Goal: Task Accomplishment & Management: Complete application form

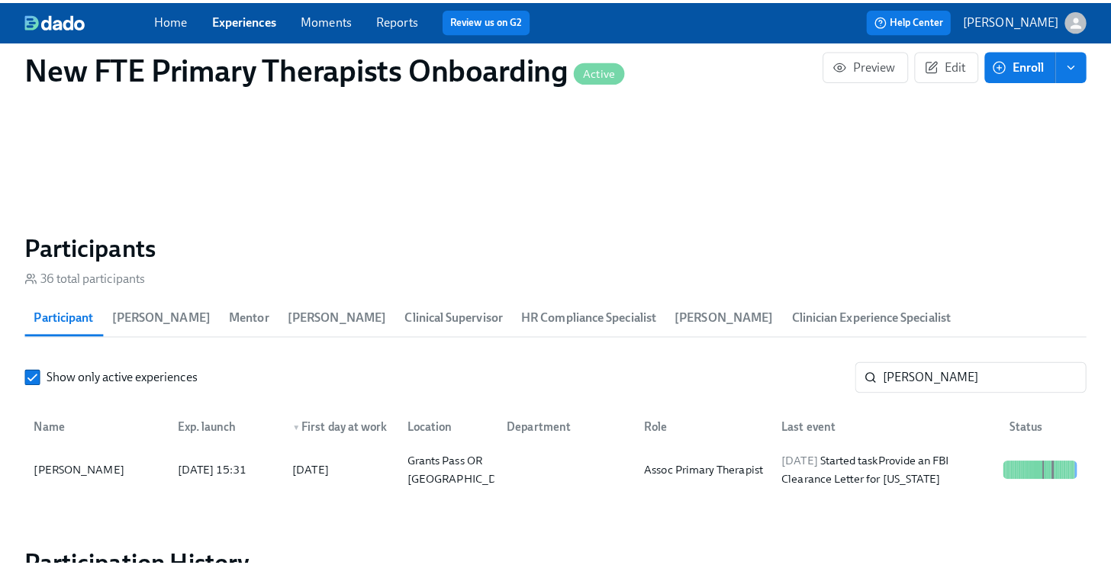
scroll to position [0, 11462]
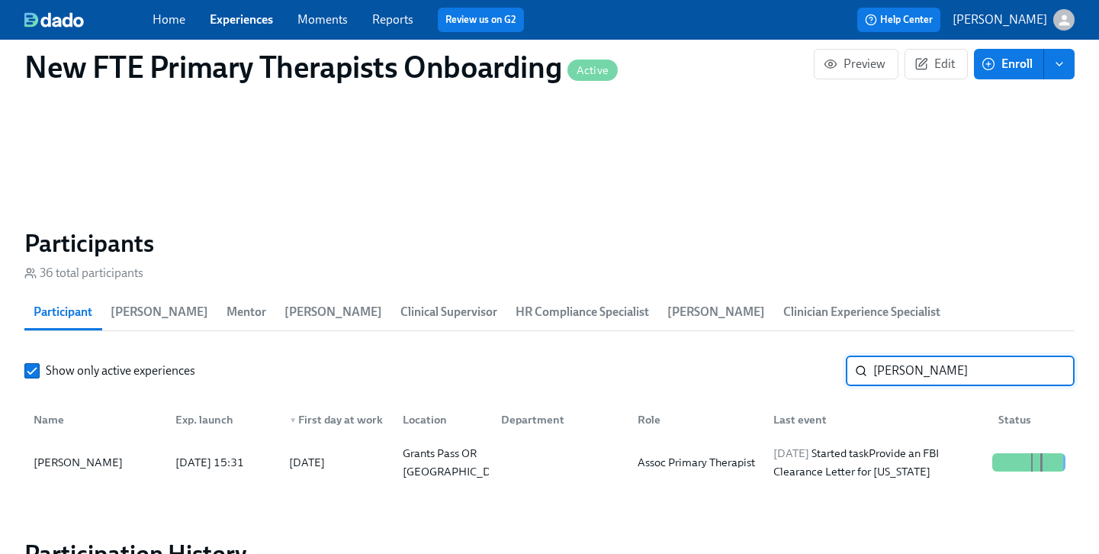
click at [943, 356] on input "[PERSON_NAME]" at bounding box center [974, 371] width 201 height 31
click at [942, 356] on input "[PERSON_NAME]" at bounding box center [974, 371] width 201 height 31
type input "s"
type input "[PERSON_NAME]"
click at [71, 453] on div "[PERSON_NAME]" at bounding box center [77, 462] width 101 height 18
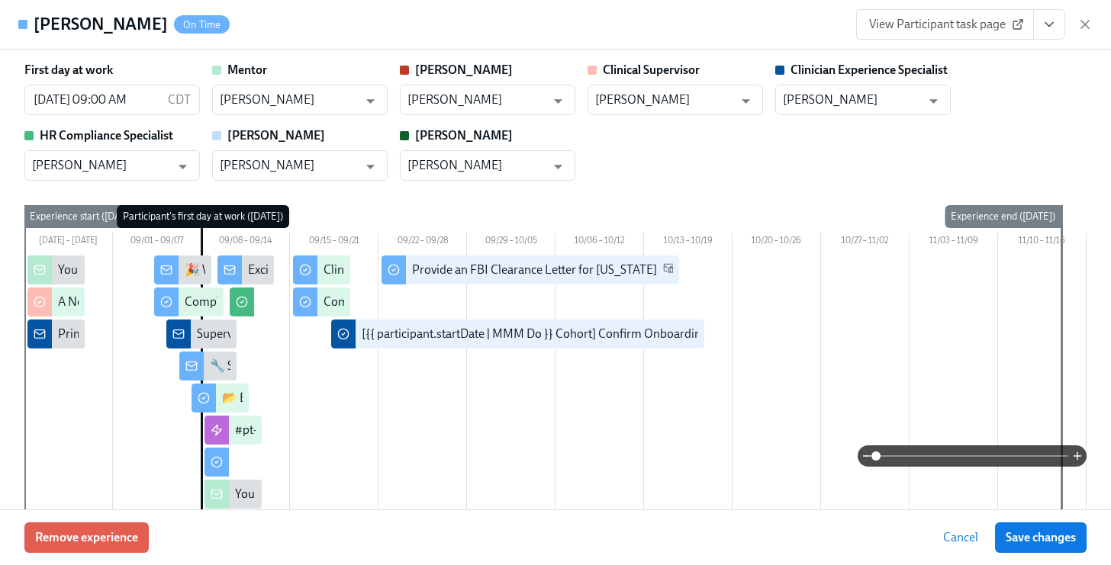
click at [1055, 22] on icon "View task page" at bounding box center [1048, 24] width 15 height 15
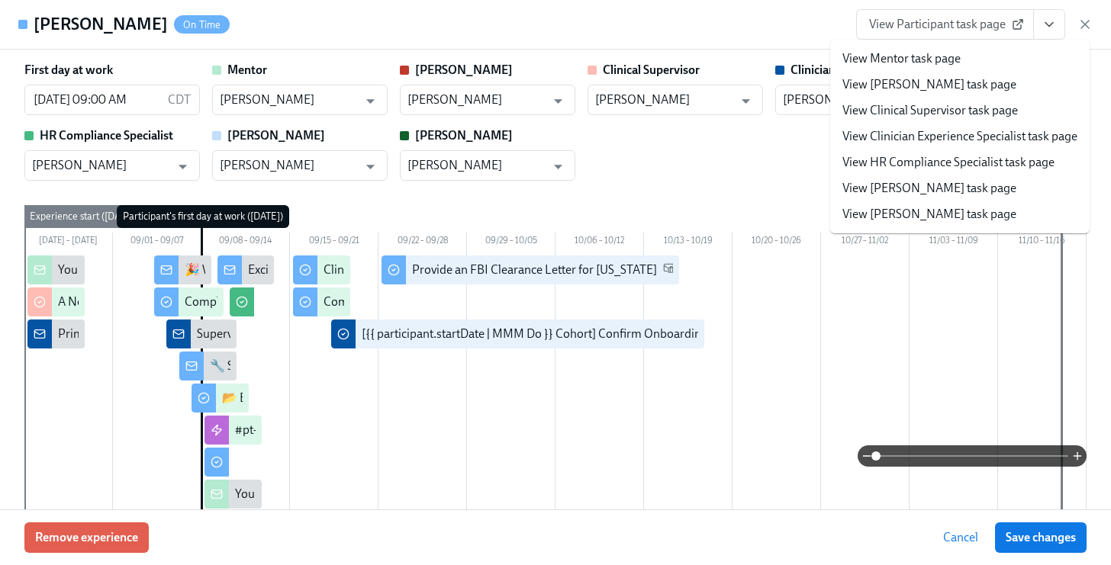
click at [996, 136] on link "View Clinician Experience Specialist task page" at bounding box center [959, 136] width 235 height 17
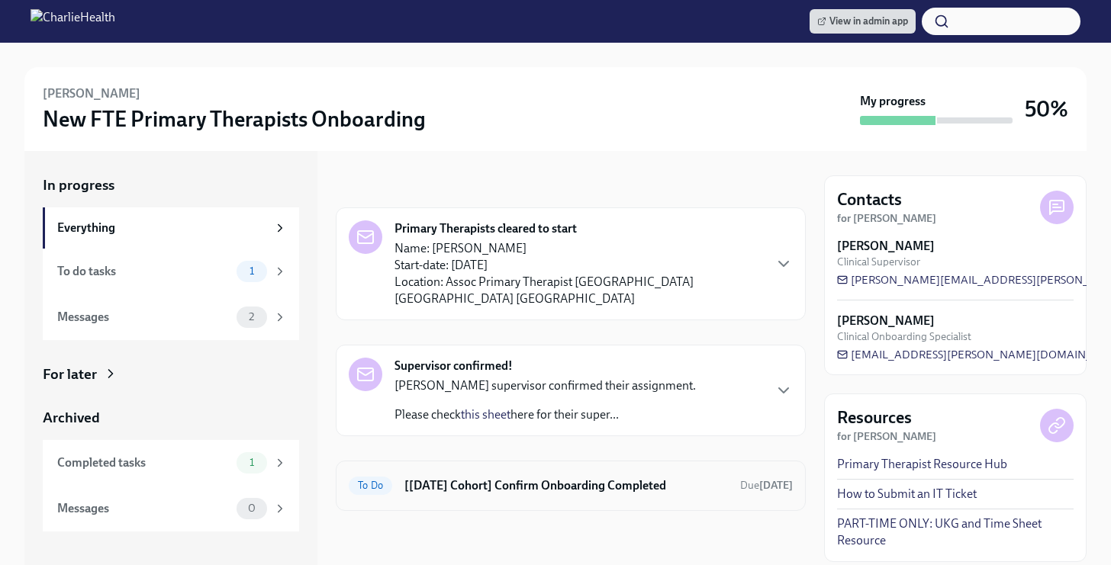
click at [684, 478] on h6 "[[DATE] Cohort] Confirm Onboarding Completed" at bounding box center [565, 486] width 323 height 17
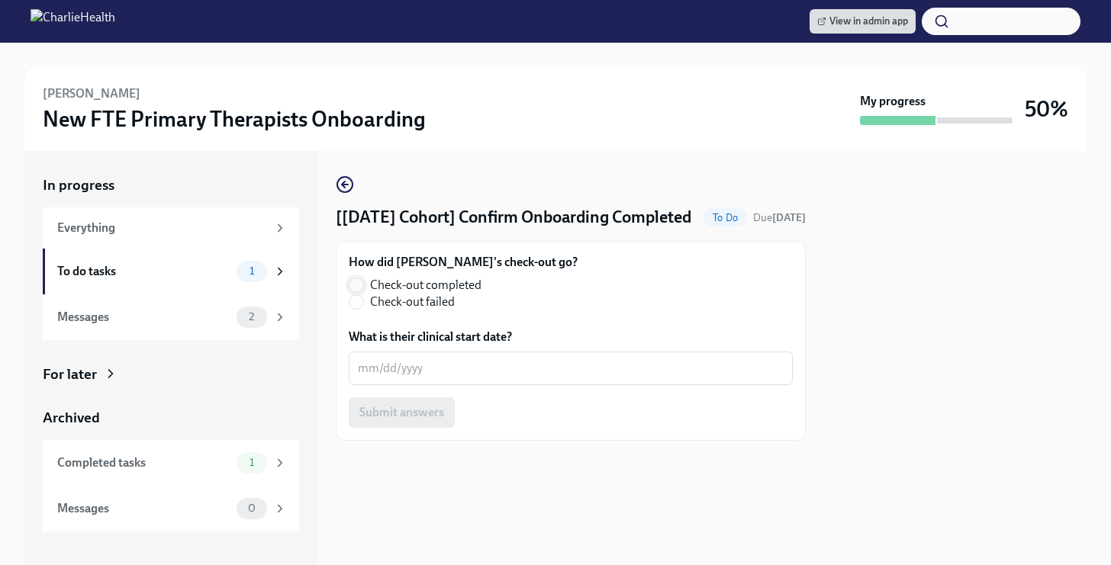
click at [362, 292] on input "Check-out completed" at bounding box center [356, 285] width 14 height 14
radio input "true"
click at [423, 378] on textarea "What is their clinical start date?" at bounding box center [571, 368] width 426 height 18
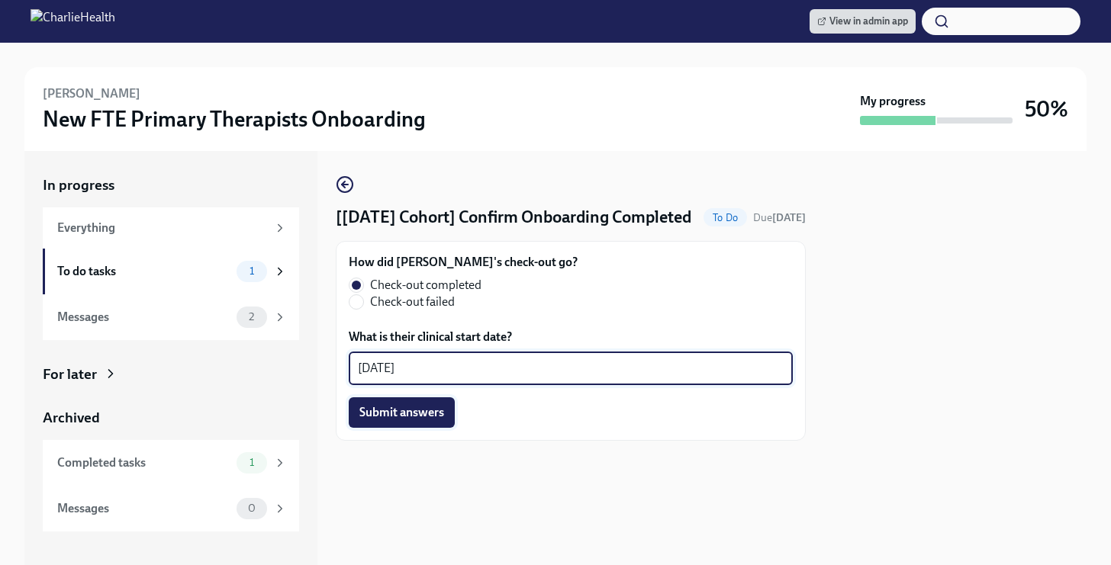
type textarea "09/24/2025"
click at [408, 420] on span "Submit answers" at bounding box center [401, 412] width 85 height 15
